Goal: Task Accomplishment & Management: Manage account settings

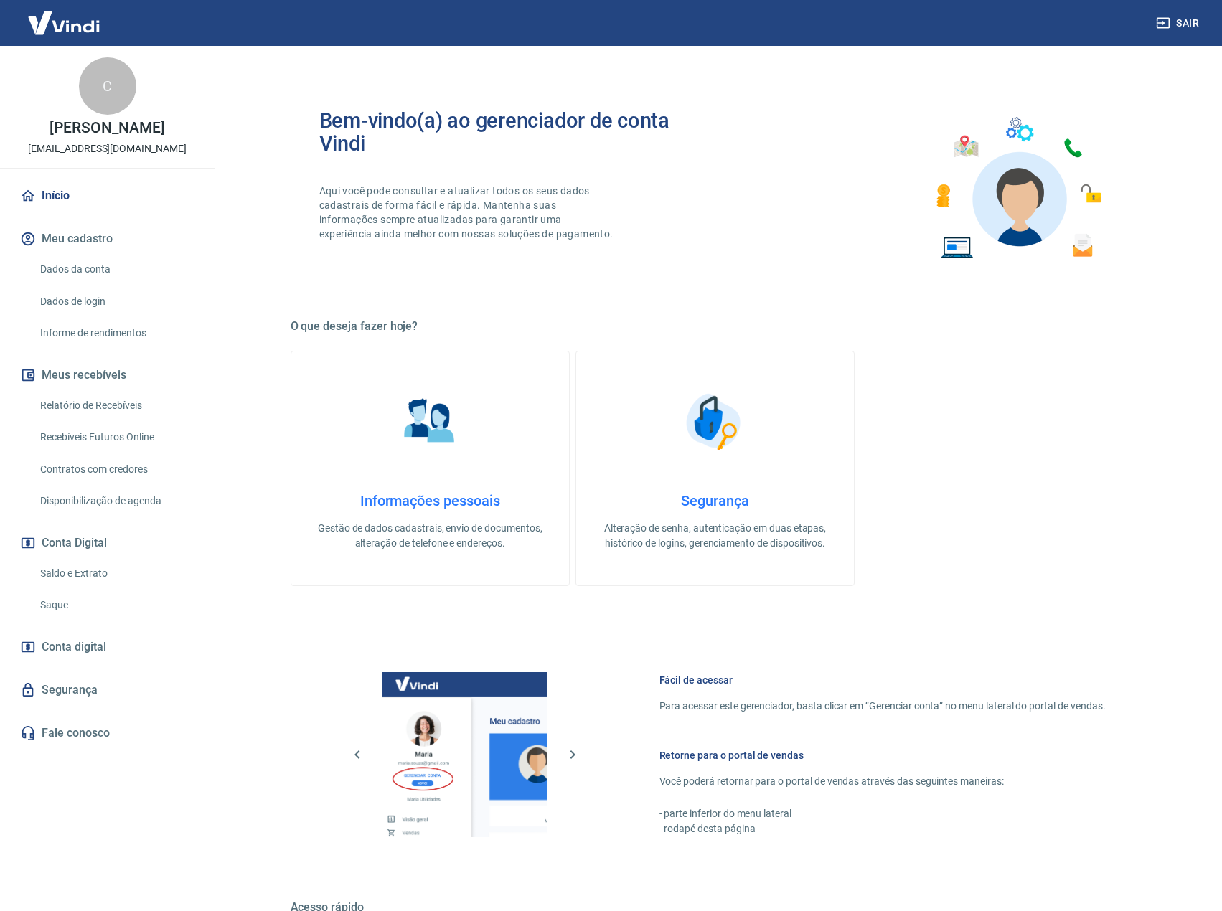
scroll to position [207, 0]
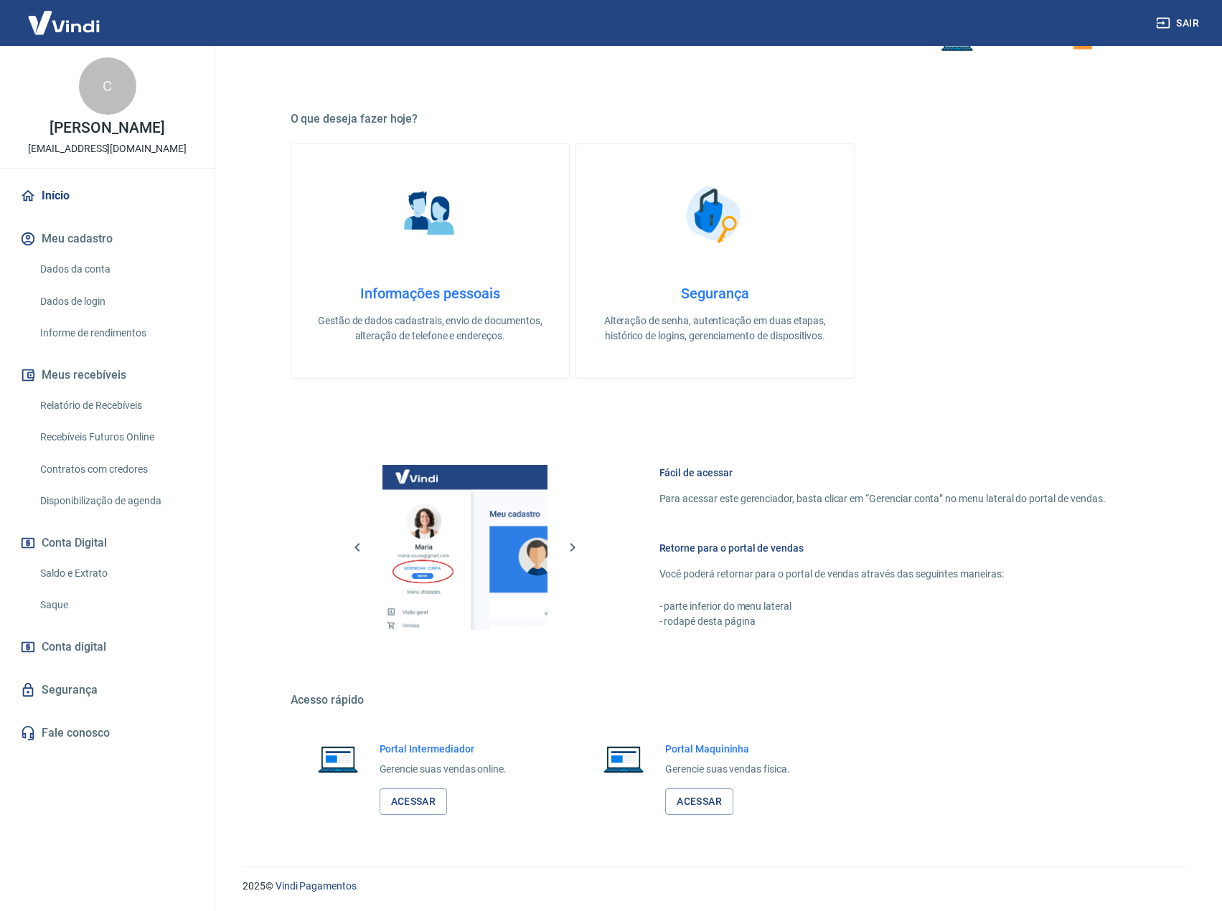
drag, startPoint x: 0, startPoint y: 0, endPoint x: 689, endPoint y: 216, distance: 722.4
click at [689, 216] on img at bounding box center [715, 215] width 72 height 72
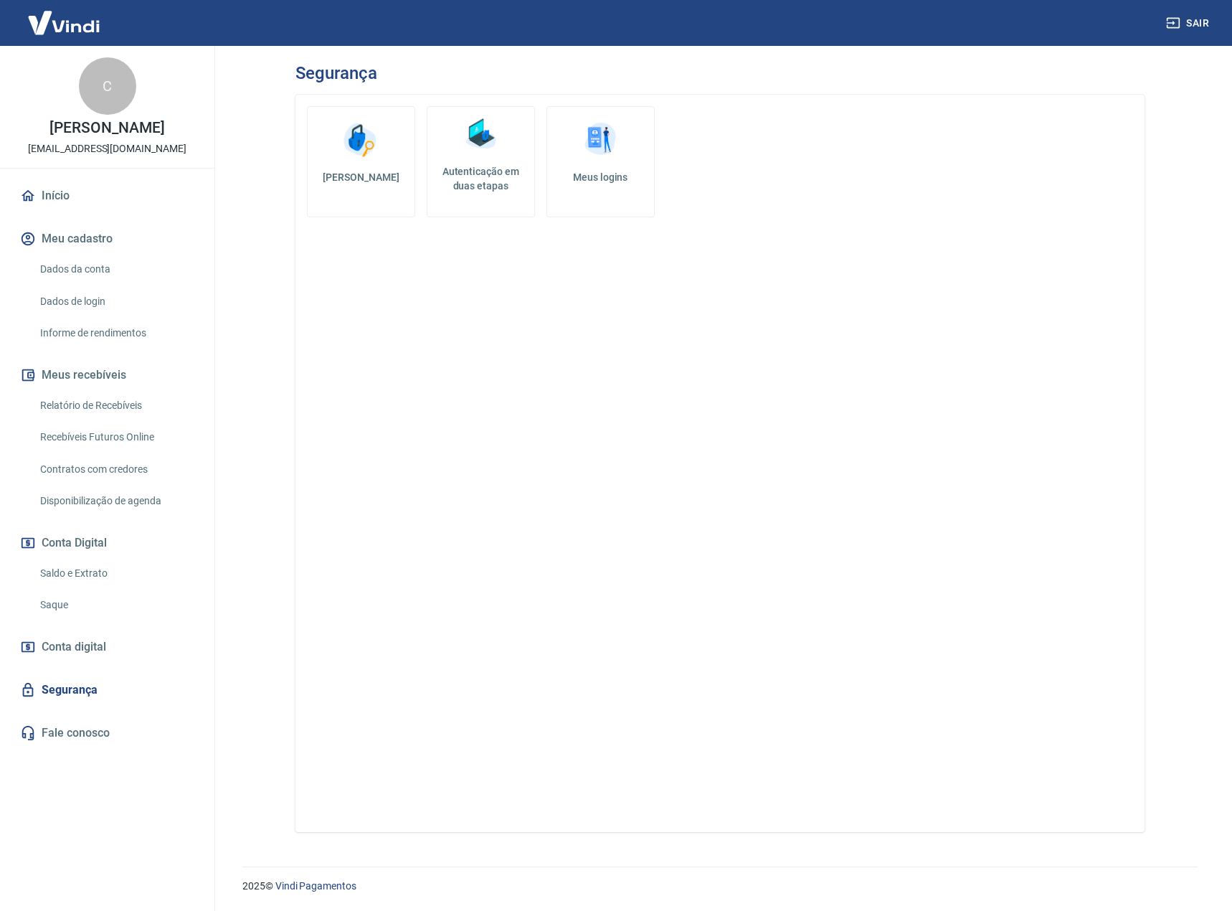
click at [464, 177] on h5 "Autenticação em duas etapas" at bounding box center [480, 178] width 95 height 29
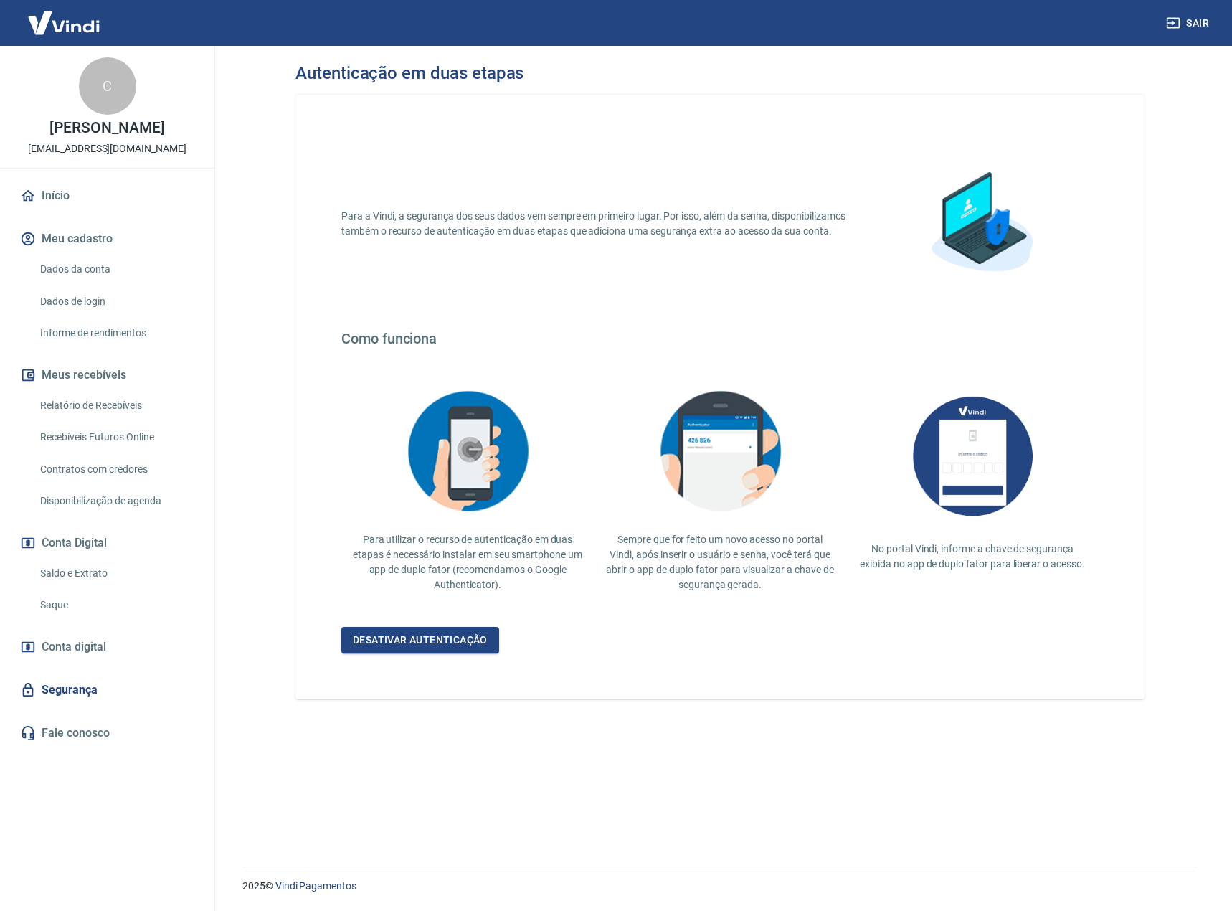
click at [791, 435] on img at bounding box center [720, 451] width 143 height 139
click at [976, 451] on img at bounding box center [972, 456] width 143 height 148
click at [70, 706] on link "Segurança" at bounding box center [107, 690] width 180 height 32
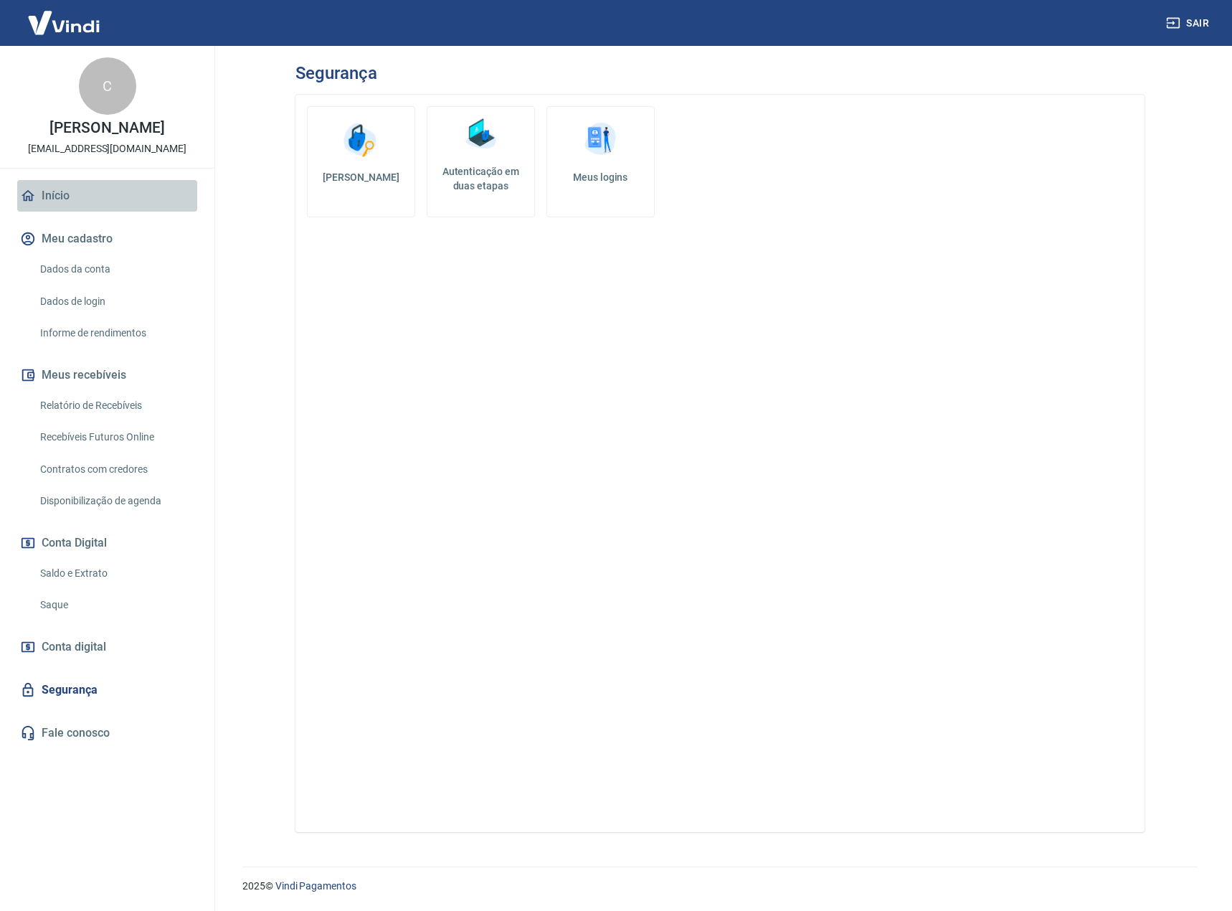
click at [74, 212] on link "Início" at bounding box center [107, 196] width 180 height 32
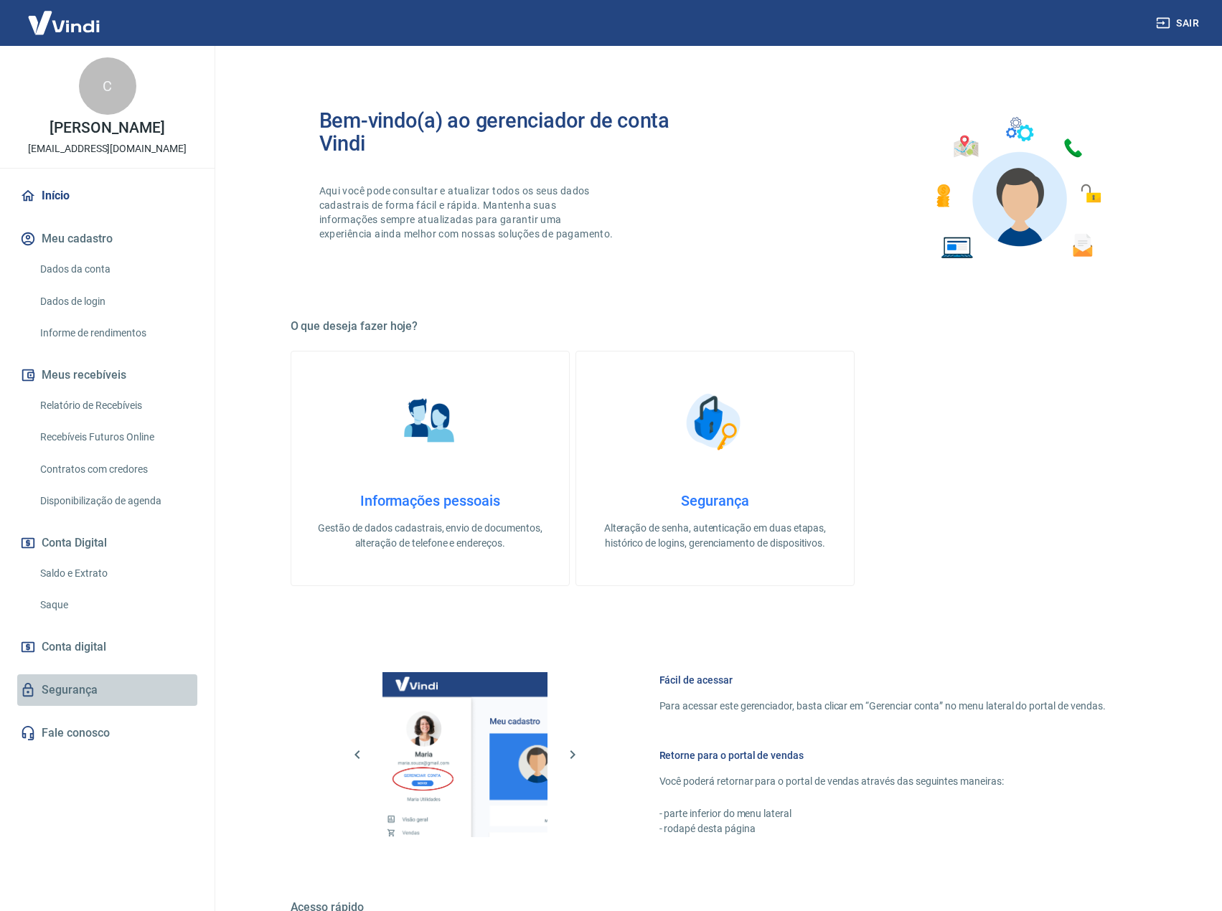
click at [85, 706] on link "Segurança" at bounding box center [107, 690] width 180 height 32
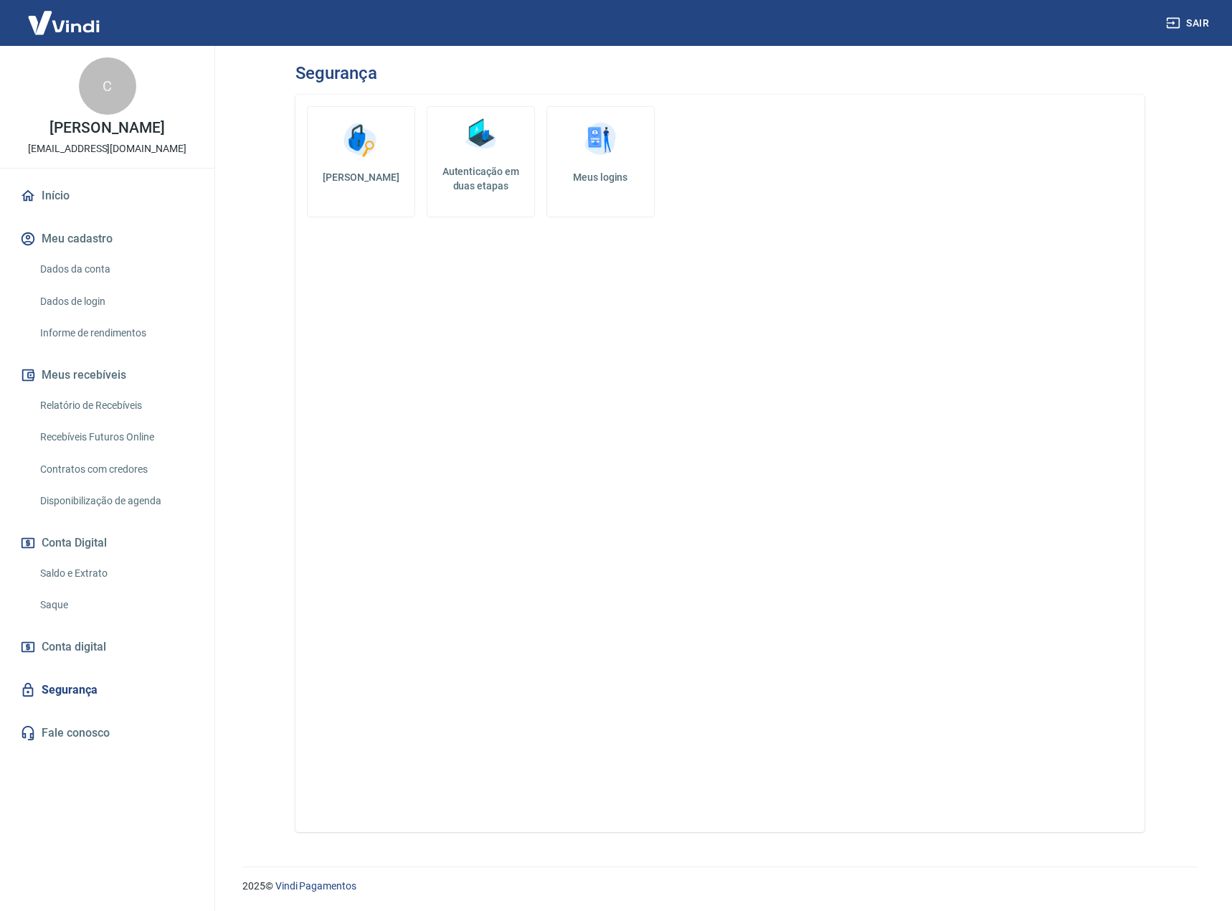
click at [82, 452] on link "Recebíveis Futuros Online" at bounding box center [115, 437] width 163 height 29
